Goal: Task Accomplishment & Management: Complete application form

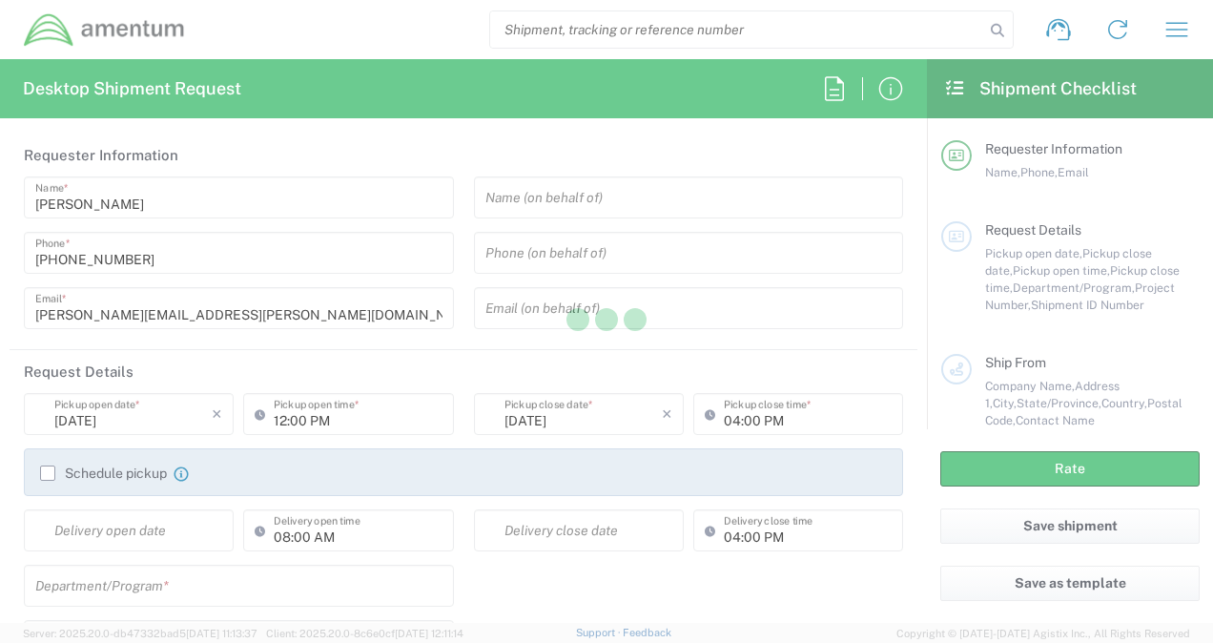
type input "[GEOGRAPHIC_DATA]"
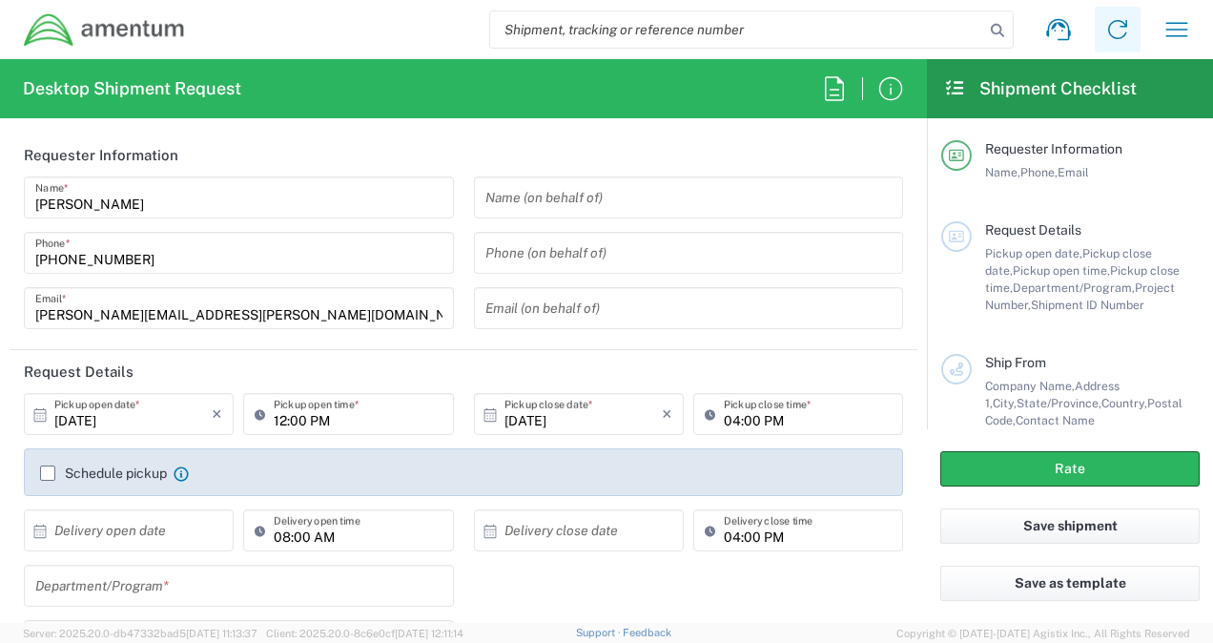
type input "3566.04.0001.TRI2.MATS.3000.00"
click at [1168, 19] on icon "button" at bounding box center [1177, 29] width 31 height 31
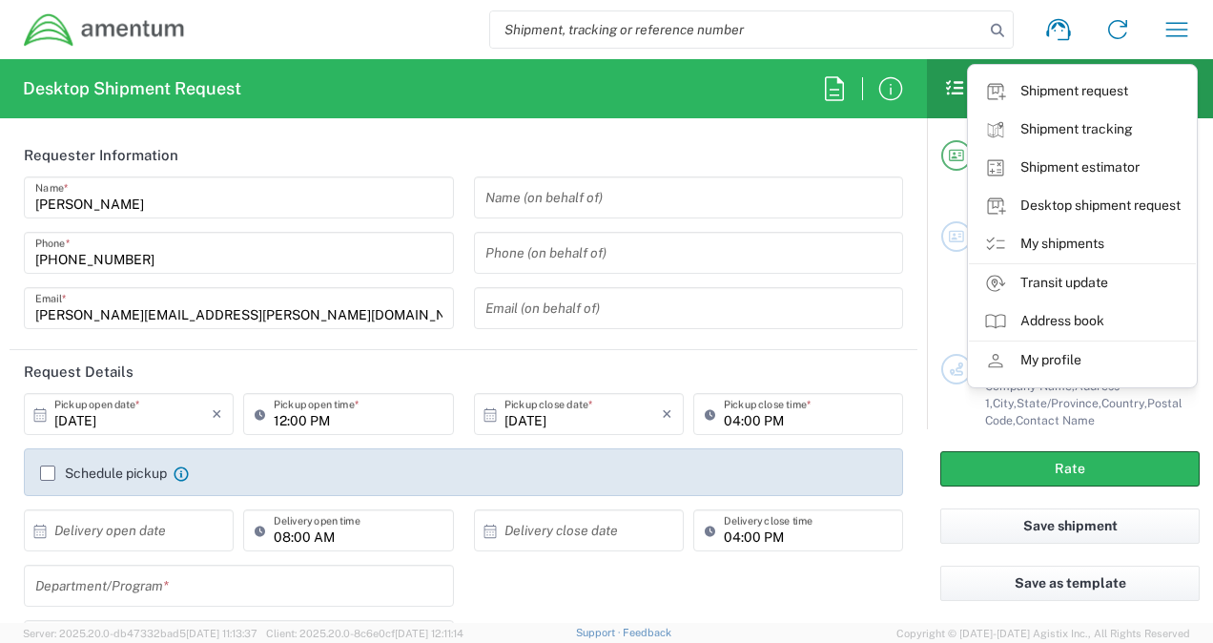
click at [1055, 254] on link "My shipments" at bounding box center [1082, 244] width 227 height 38
